Goal: Task Accomplishment & Management: Use online tool/utility

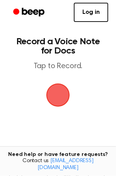
click at [83, 13] on link "Log in" at bounding box center [91, 12] width 34 height 19
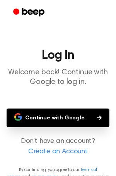
click at [74, 118] on button "Continue with Google" at bounding box center [58, 118] width 103 height 19
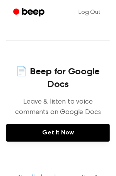
scroll to position [290, 0]
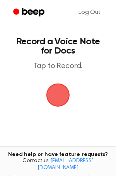
click at [51, 96] on span "button" at bounding box center [58, 95] width 22 height 22
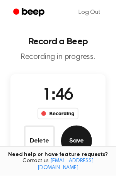
click at [84, 144] on button "Save" at bounding box center [76, 141] width 31 height 31
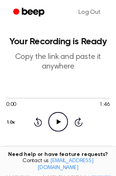
click at [49, 123] on icon "Play Audio" at bounding box center [58, 122] width 20 height 20
